Goal: Transaction & Acquisition: Purchase product/service

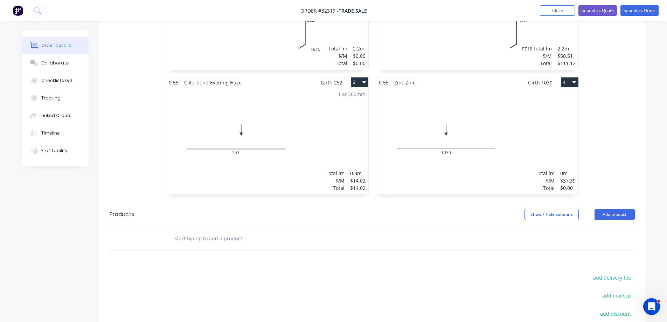
click at [517, 140] on div "Total lm $/M Total 0m $37.39 $0.00" at bounding box center [477, 140] width 202 height 107
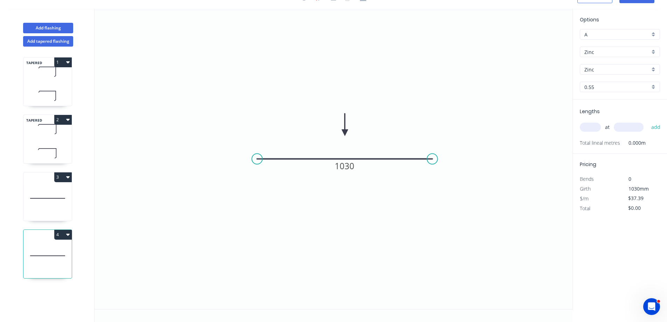
scroll to position [13, 0]
drag, startPoint x: 585, startPoint y: 130, endPoint x: 551, endPoint y: 187, distance: 66.5
click at [585, 130] on input "text" at bounding box center [589, 126] width 21 height 9
type input "3"
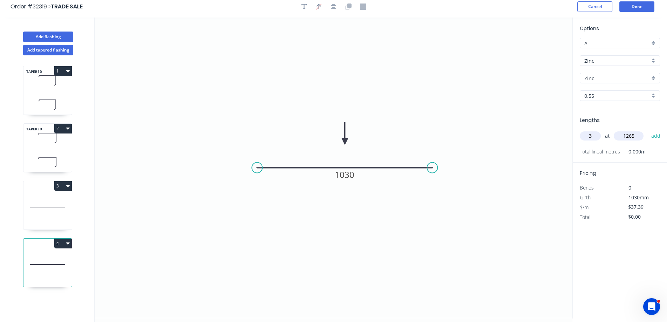
scroll to position [0, 0]
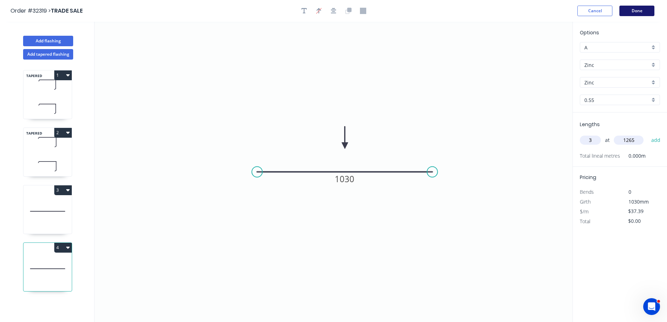
type input "1265"
click at [635, 12] on button "Done" at bounding box center [636, 11] width 35 height 10
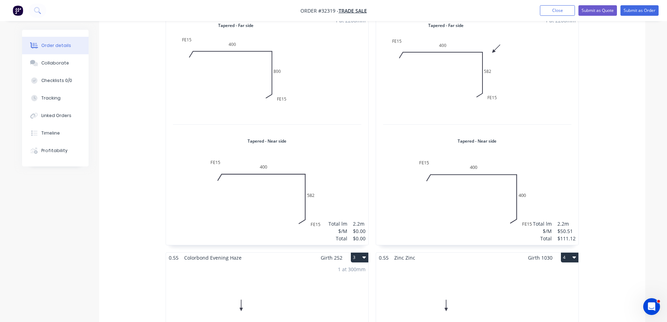
scroll to position [385, 0]
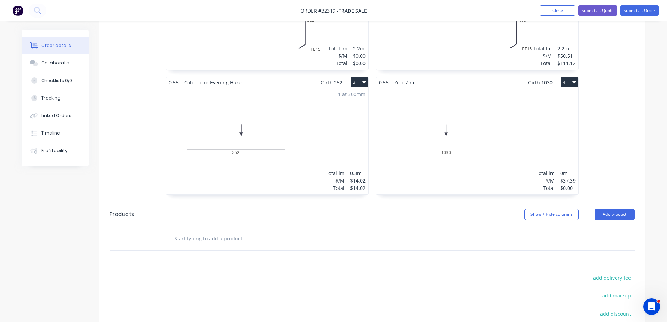
click at [473, 114] on div "Total lm $/M Total 0m $37.39 $0.00" at bounding box center [477, 140] width 202 height 107
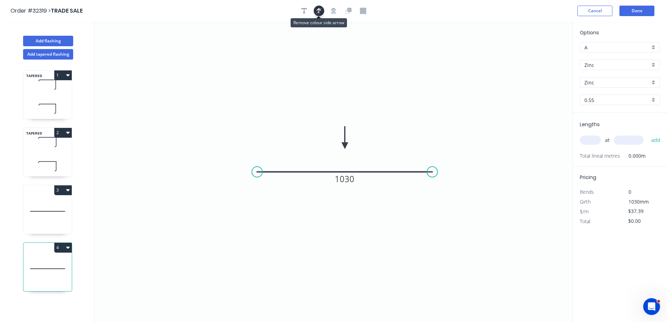
click at [321, 9] on icon "button" at bounding box center [318, 10] width 5 height 7
drag, startPoint x: 591, startPoint y: 138, endPoint x: 555, endPoint y: 211, distance: 81.2
click at [591, 139] on input "text" at bounding box center [589, 139] width 21 height 9
type input "3"
type input "1265"
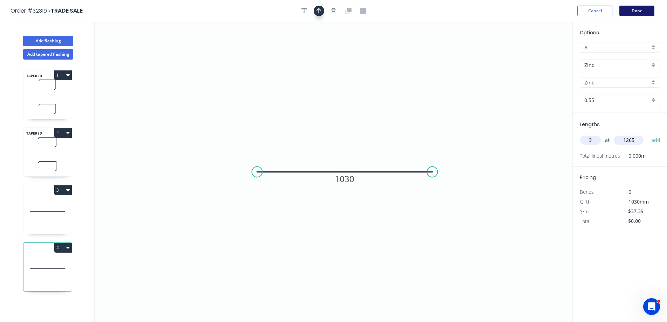
click at [632, 12] on button "Done" at bounding box center [636, 11] width 35 height 10
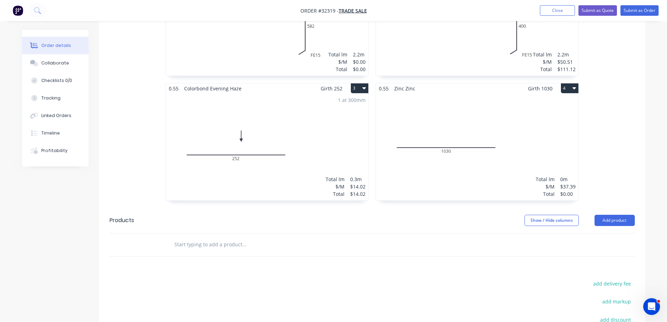
scroll to position [420, 0]
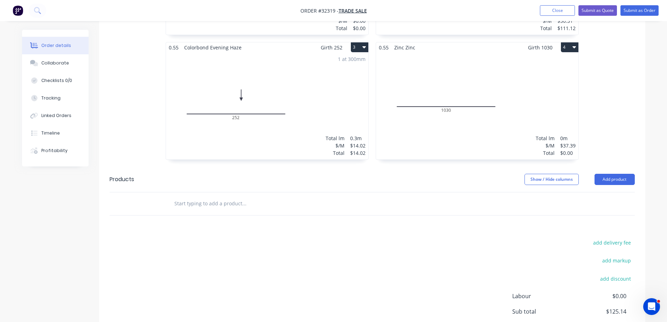
drag, startPoint x: 529, startPoint y: 99, endPoint x: 531, endPoint y: 95, distance: 4.7
click at [531, 95] on div "Total lm $/M Total 0m $37.39 $0.00" at bounding box center [477, 105] width 202 height 107
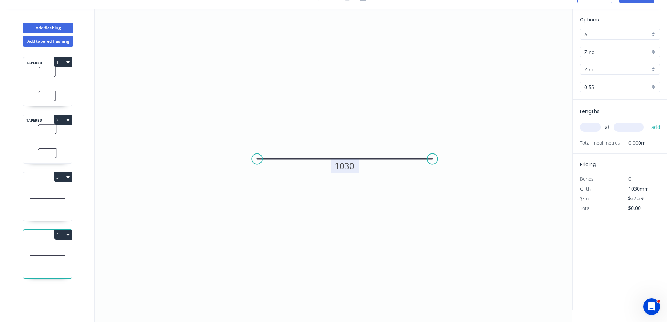
click at [350, 166] on tspan "1030" at bounding box center [344, 166] width 20 height 12
click at [590, 126] on input "text" at bounding box center [589, 126] width 21 height 9
type input "1"
type input "3"
type input "12656"
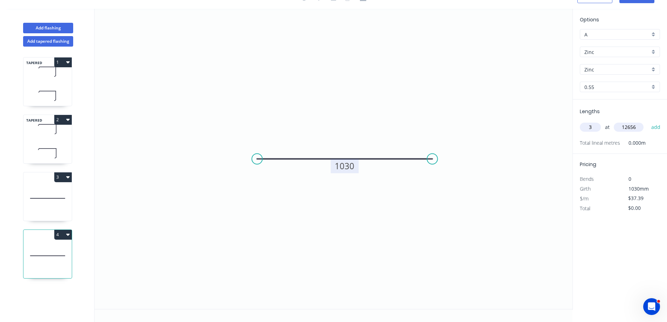
click at [647, 121] on button "add" at bounding box center [655, 127] width 16 height 12
click at [656, 140] on icon "button" at bounding box center [657, 142] width 6 height 8
type input "$0.00"
click at [588, 133] on div "at add" at bounding box center [620, 127] width 82 height 19
type input "3"
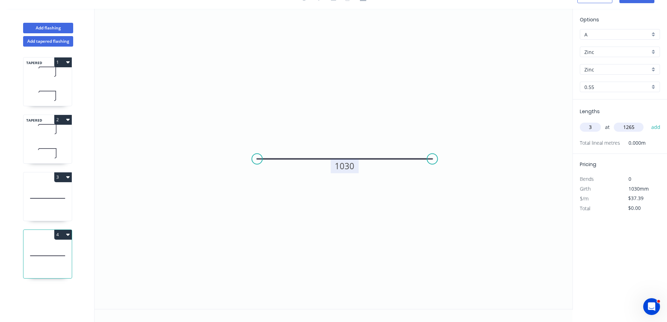
type input "1265"
click at [647, 121] on button "add" at bounding box center [655, 127] width 16 height 12
type input "$141.90"
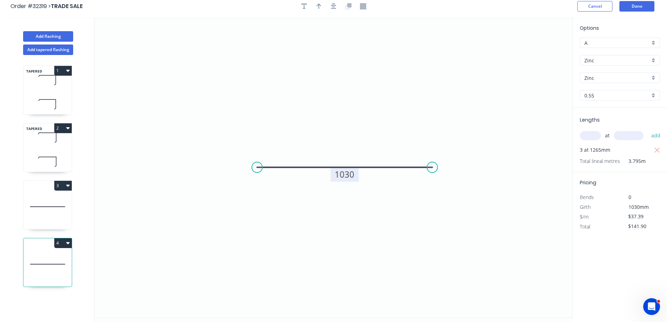
scroll to position [0, 0]
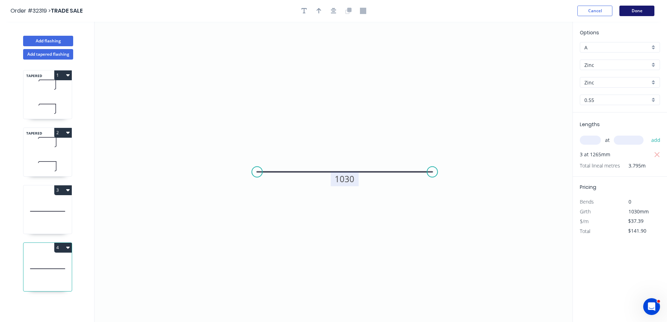
click at [634, 11] on button "Done" at bounding box center [636, 11] width 35 height 10
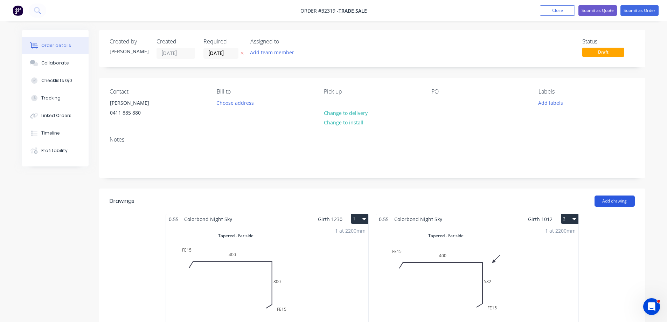
click at [605, 203] on button "Add drawing" at bounding box center [614, 200] width 40 height 11
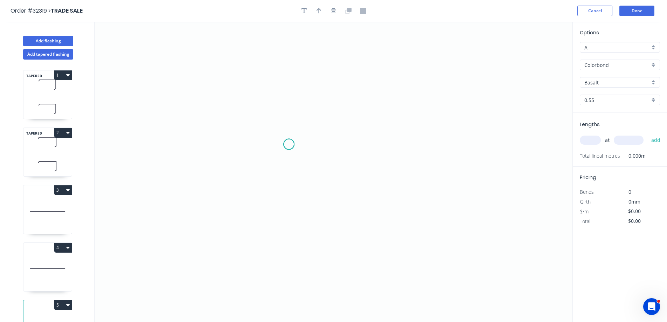
click at [289, 144] on icon "0" at bounding box center [333, 172] width 478 height 300
click at [413, 145] on icon "0" at bounding box center [333, 172] width 478 height 300
drag, startPoint x: 356, startPoint y: 155, endPoint x: 368, endPoint y: 135, distance: 23.6
click at [356, 154] on rect at bounding box center [351, 152] width 14 height 10
click at [328, 10] on button "button" at bounding box center [333, 11] width 10 height 10
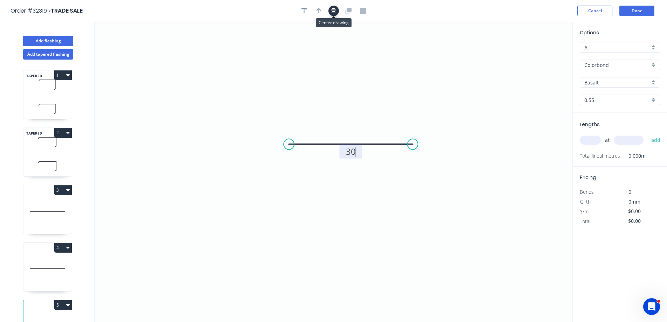
type input "$6.26"
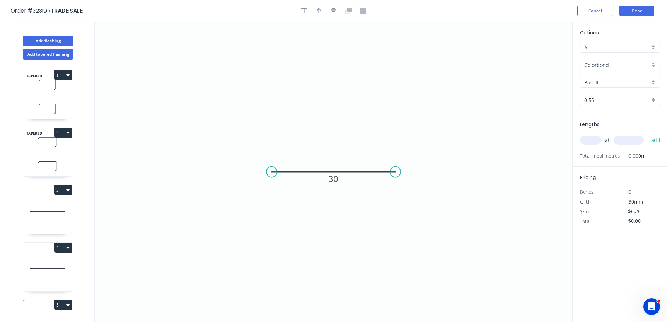
click at [652, 66] on div "Colorbond" at bounding box center [619, 64] width 80 height 10
click at [611, 114] on div "Zinc" at bounding box center [619, 115] width 79 height 12
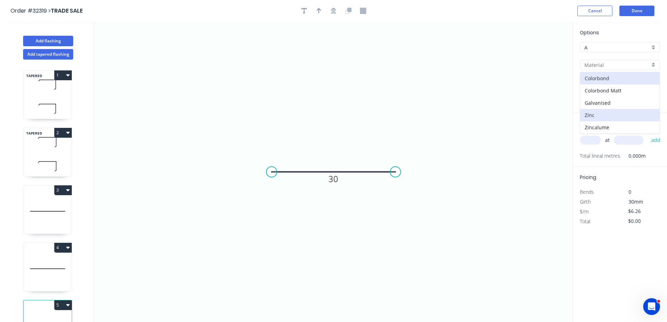
type input "Zinc"
type input "$5.69"
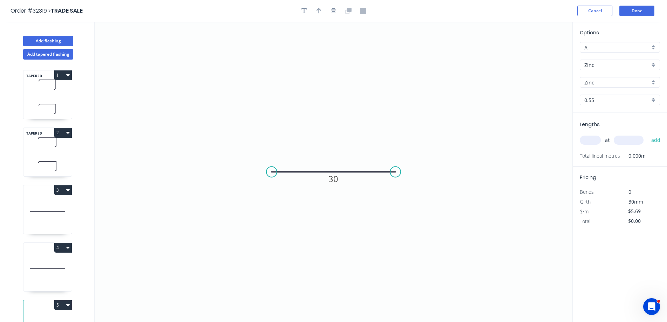
drag, startPoint x: 594, startPoint y: 141, endPoint x: 590, endPoint y: 142, distance: 4.0
click at [593, 142] on input "text" at bounding box center [589, 139] width 21 height 9
type input "1"
type input "1340"
click at [647, 134] on button "add" at bounding box center [655, 140] width 16 height 12
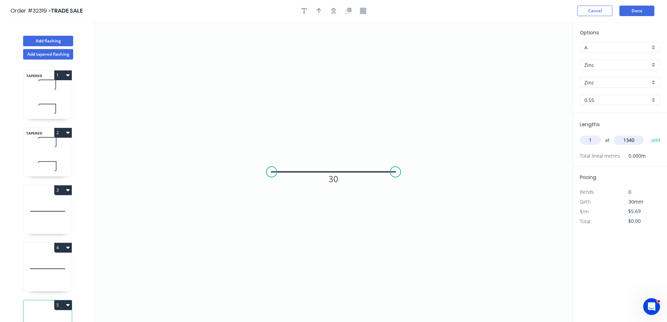
type input "$7.62"
click at [643, 11] on button "Done" at bounding box center [636, 11] width 35 height 10
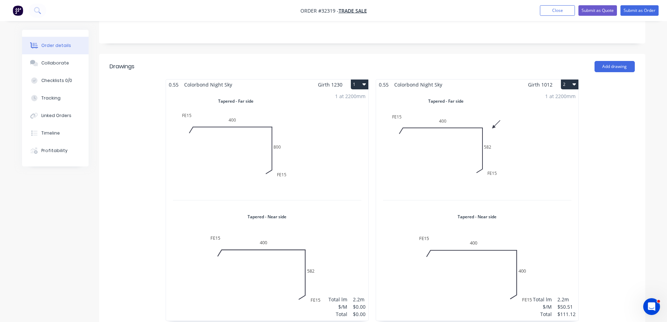
scroll to position [35, 0]
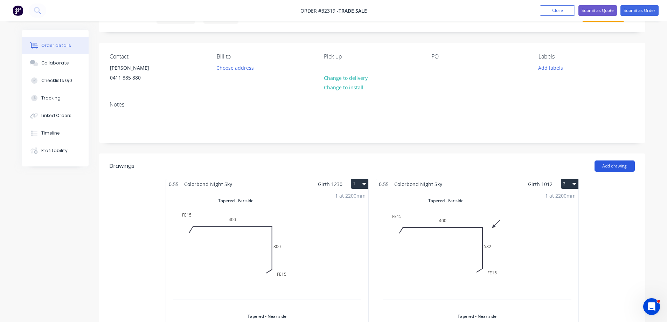
click at [623, 168] on button "Add drawing" at bounding box center [614, 165] width 40 height 11
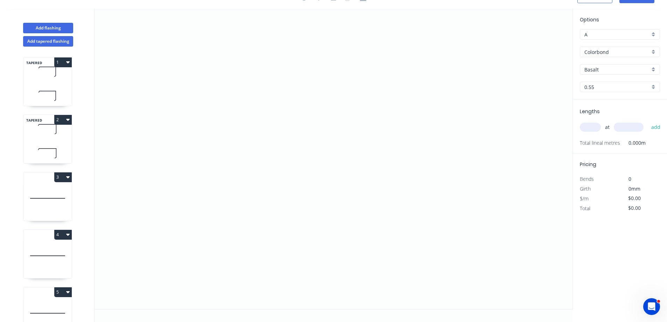
scroll to position [13, 0]
click at [296, 173] on icon "0" at bounding box center [333, 159] width 478 height 300
drag, startPoint x: 294, startPoint y: 85, endPoint x: 326, endPoint y: 69, distance: 36.1
click at [298, 82] on icon "0" at bounding box center [333, 159] width 478 height 300
click at [411, 77] on icon "0 ?" at bounding box center [333, 159] width 478 height 300
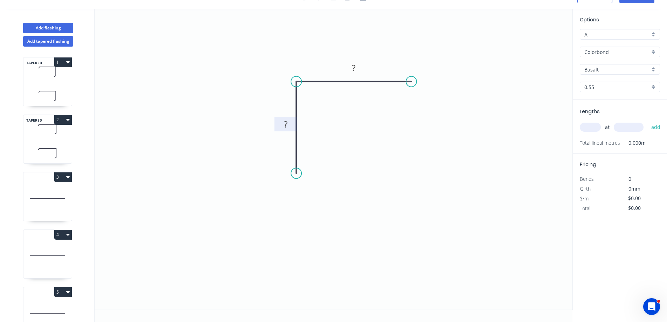
drag, startPoint x: 289, startPoint y: 126, endPoint x: 293, endPoint y: 125, distance: 4.9
click at [291, 125] on rect at bounding box center [286, 125] width 14 height 10
type input "$6.26"
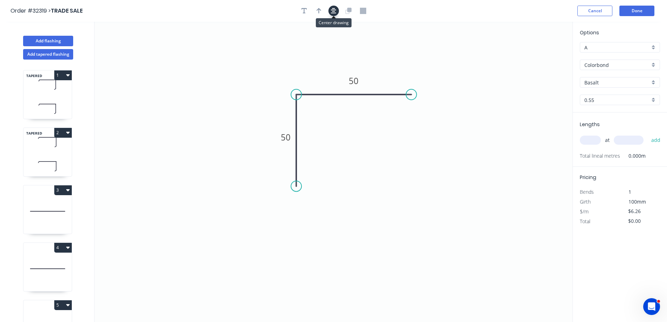
click at [334, 12] on icon "button" at bounding box center [334, 11] width 6 height 6
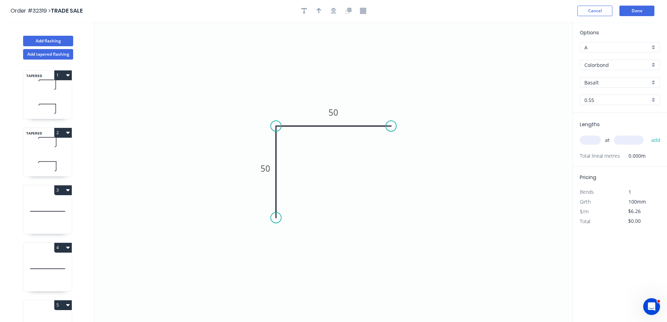
click at [655, 65] on div "Colorbond" at bounding box center [619, 64] width 80 height 10
click at [626, 115] on div "Zinc" at bounding box center [619, 115] width 79 height 12
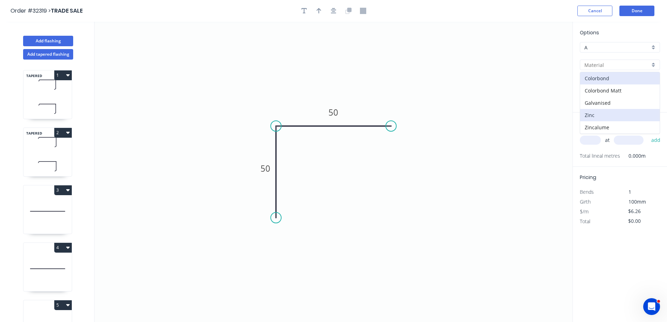
type input "Zinc"
type input "$5.69"
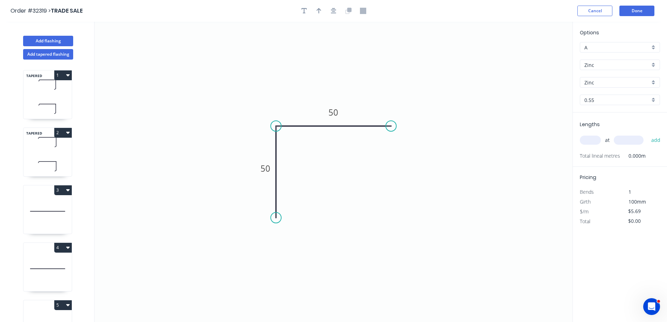
drag, startPoint x: 591, startPoint y: 138, endPoint x: 575, endPoint y: 140, distance: 16.2
click at [591, 138] on input "text" at bounding box center [589, 139] width 21 height 9
type input "2"
type input "2050"
click at [647, 134] on button "add" at bounding box center [655, 140] width 16 height 12
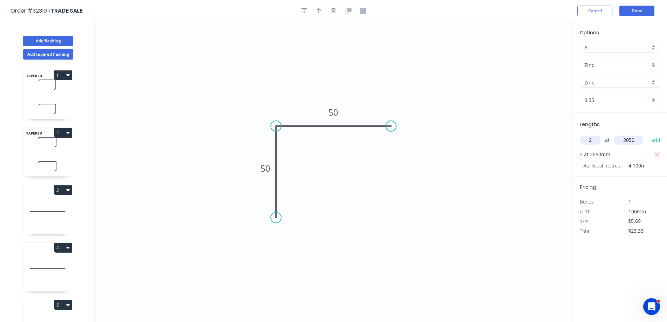
type input "$23.33"
click at [637, 10] on button "Done" at bounding box center [636, 11] width 35 height 10
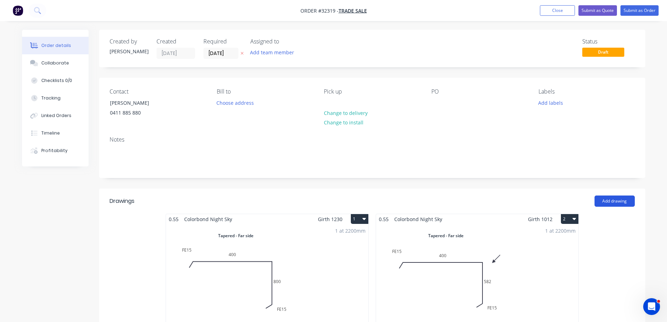
click at [613, 199] on button "Add drawing" at bounding box center [614, 200] width 40 height 11
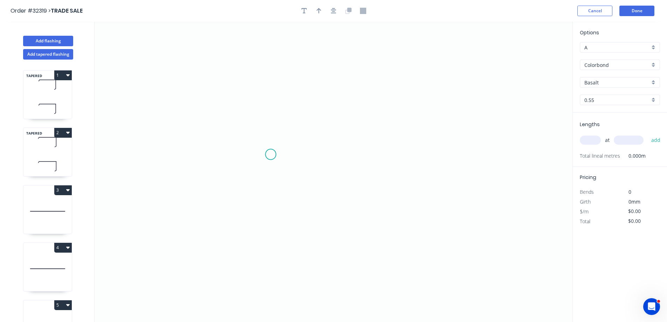
click at [275, 153] on icon "0" at bounding box center [333, 172] width 478 height 300
click at [398, 154] on icon "0" at bounding box center [333, 172] width 478 height 300
drag, startPoint x: 338, startPoint y: 162, endPoint x: 465, endPoint y: 210, distance: 135.6
click at [340, 161] on rect at bounding box center [334, 162] width 14 height 10
type input "$6.26"
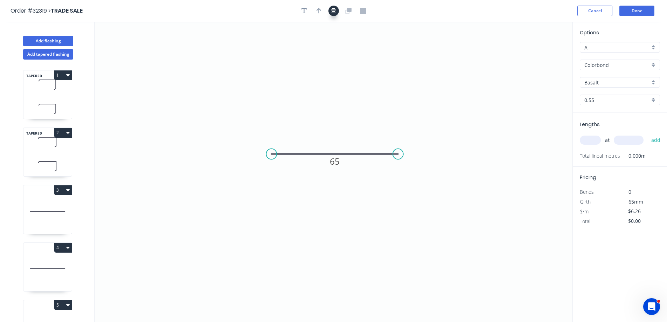
click at [331, 11] on icon "button" at bounding box center [334, 11] width 6 height 6
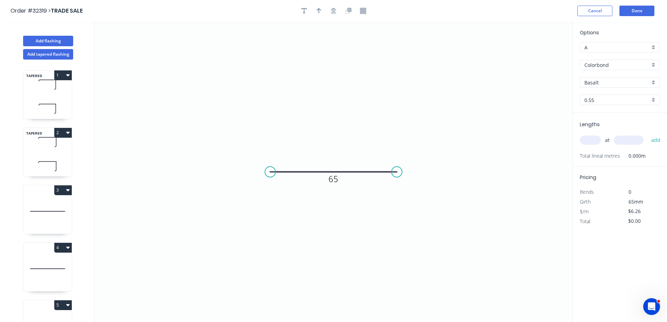
click at [654, 69] on div "Colorbond" at bounding box center [619, 64] width 80 height 10
click at [628, 116] on div "Zinc" at bounding box center [619, 115] width 79 height 12
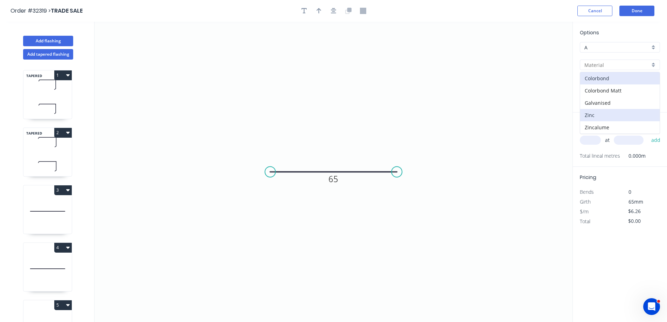
type input "Zinc"
type input "$5.69"
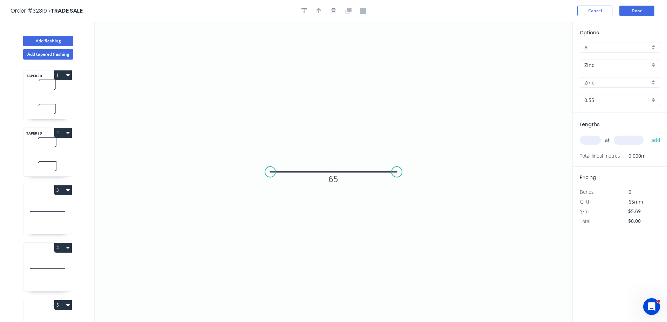
click at [587, 142] on input "text" at bounding box center [589, 139] width 21 height 9
type input "1"
type input "1920"
click at [647, 134] on button "add" at bounding box center [655, 140] width 16 height 12
type input "$10.92"
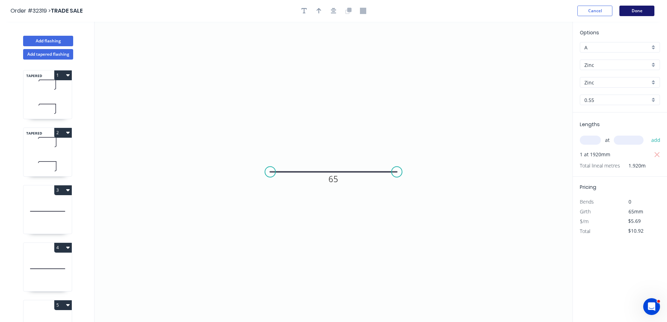
click at [640, 9] on button "Done" at bounding box center [636, 11] width 35 height 10
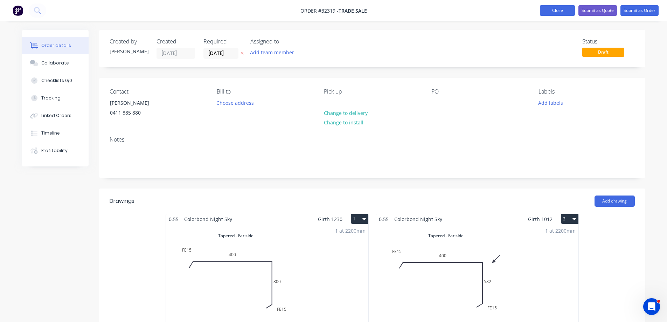
click at [550, 12] on button "Close" at bounding box center [557, 10] width 35 height 10
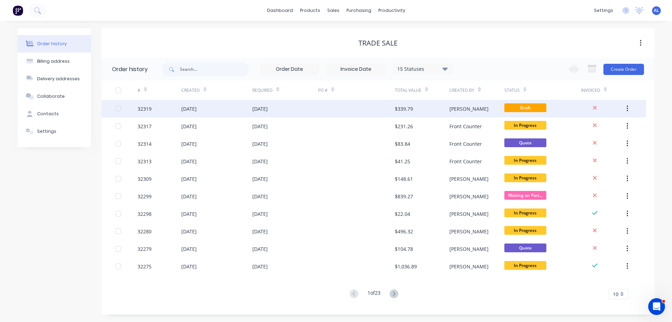
click at [372, 106] on div at bounding box center [356, 108] width 77 height 17
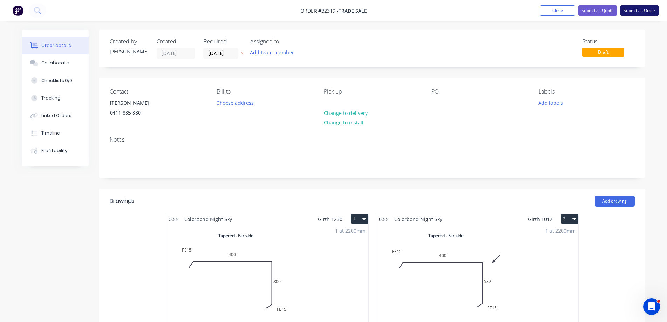
click at [637, 12] on button "Submit as Order" at bounding box center [639, 10] width 38 height 10
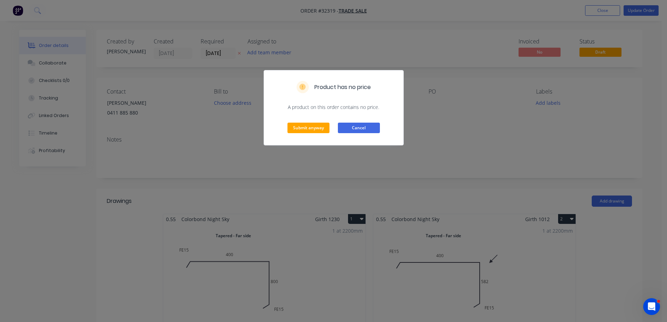
click at [362, 128] on button "Cancel" at bounding box center [359, 127] width 42 height 10
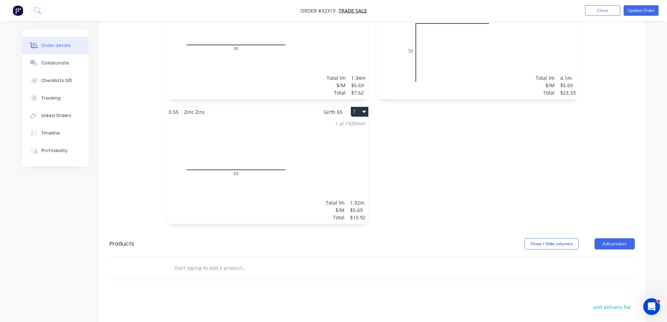
scroll to position [735, 0]
